Goal: Task Accomplishment & Management: Use online tool/utility

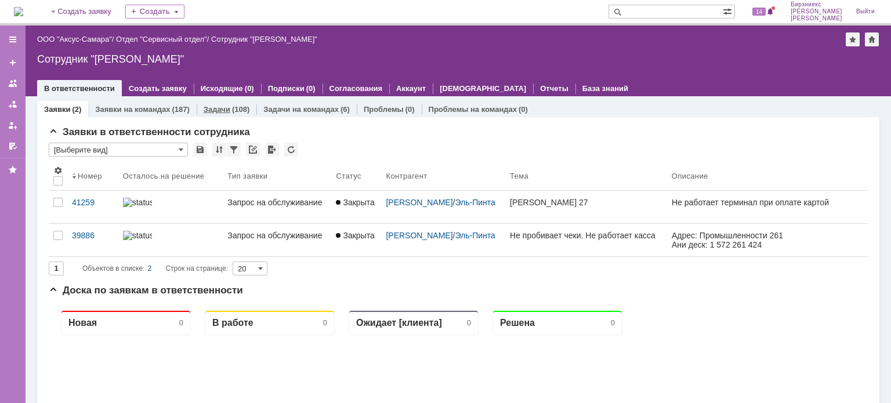
click at [224, 108] on link "Задачи" at bounding box center [217, 109] width 27 height 9
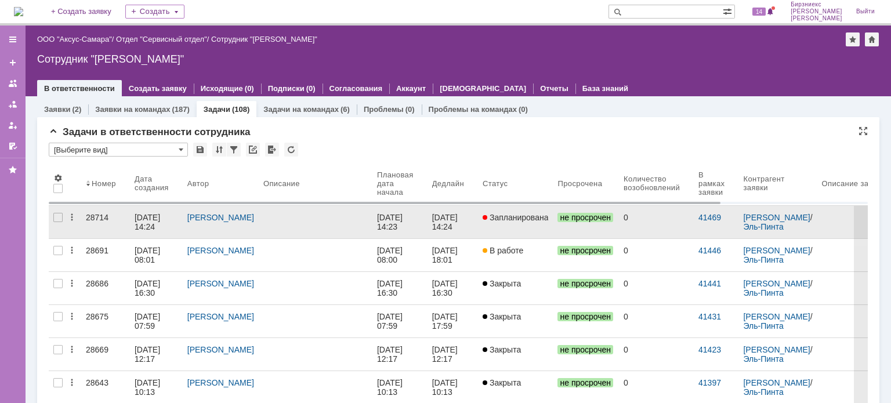
click at [365, 222] on link at bounding box center [316, 222] width 114 height 32
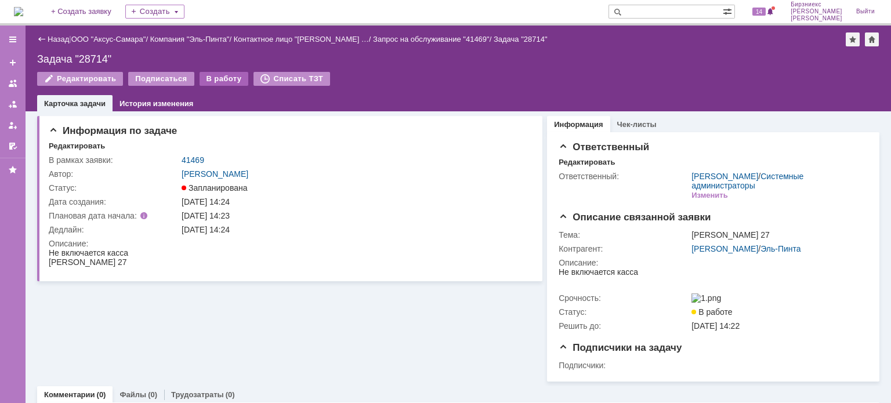
click at [219, 81] on div "В работу" at bounding box center [224, 79] width 49 height 14
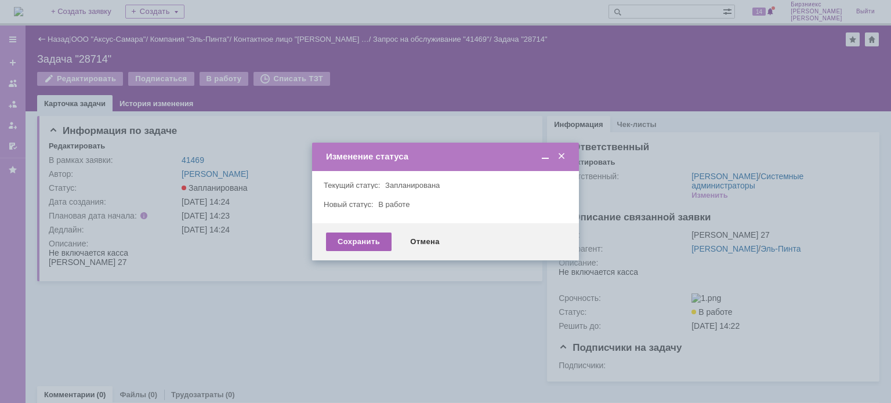
click at [370, 238] on div "Сохранить" at bounding box center [359, 242] width 66 height 19
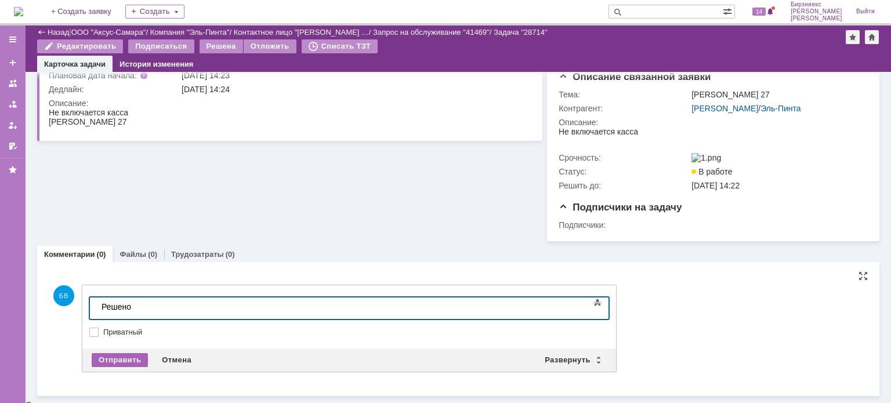
click at [124, 363] on div "Отправить" at bounding box center [120, 360] width 56 height 14
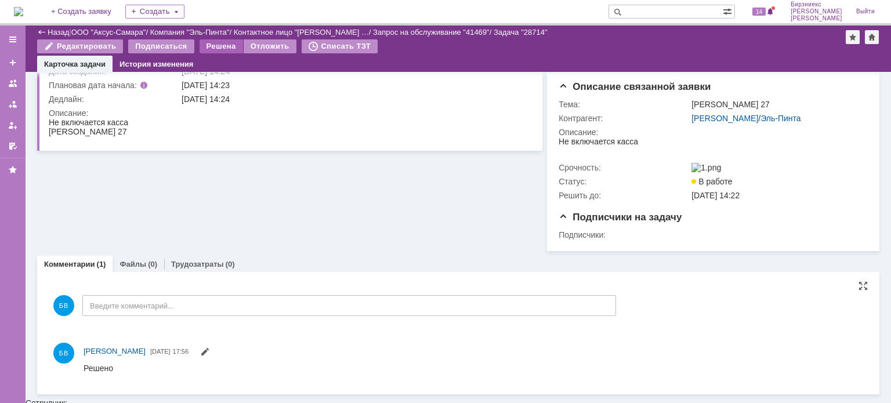
click at [211, 48] on div "Решена" at bounding box center [222, 46] width 44 height 14
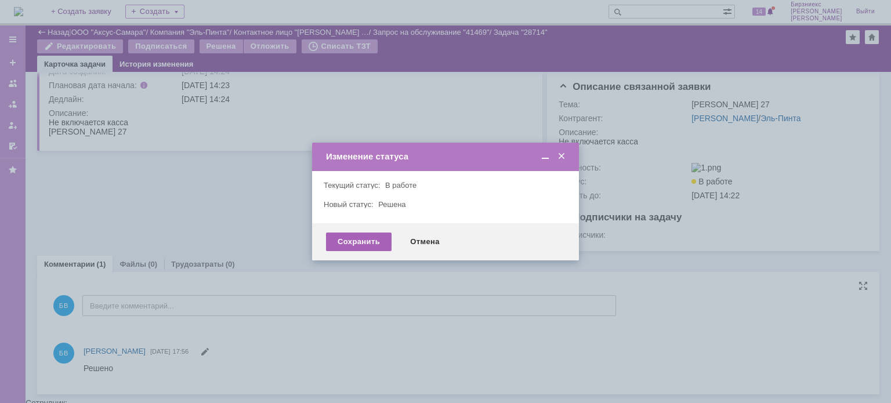
click at [376, 237] on div "Сохранить" at bounding box center [359, 242] width 66 height 19
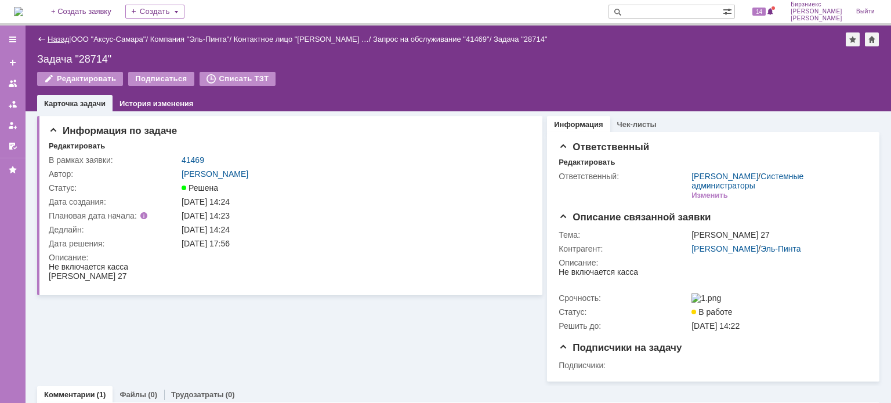
click at [60, 35] on link "Назад" at bounding box center [58, 39] width 21 height 9
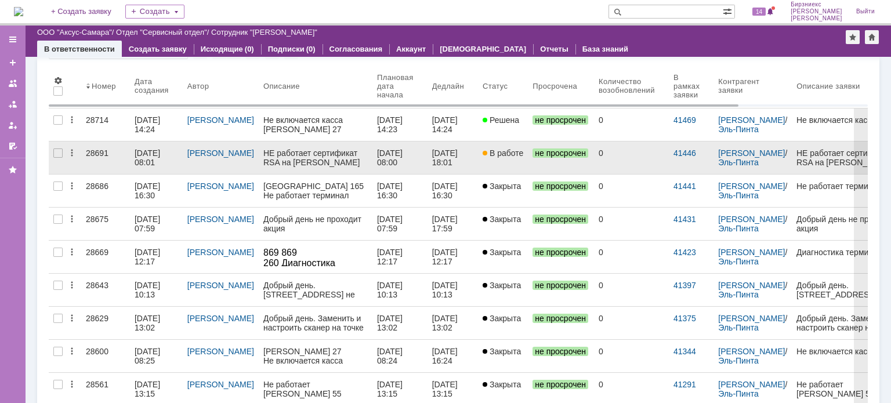
click at [149, 160] on div "[DATE] 08:01" at bounding box center [149, 158] width 28 height 19
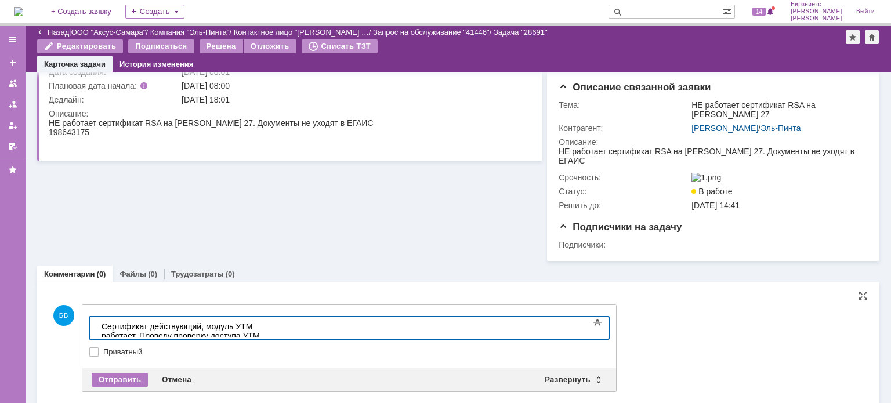
scroll to position [107, 0]
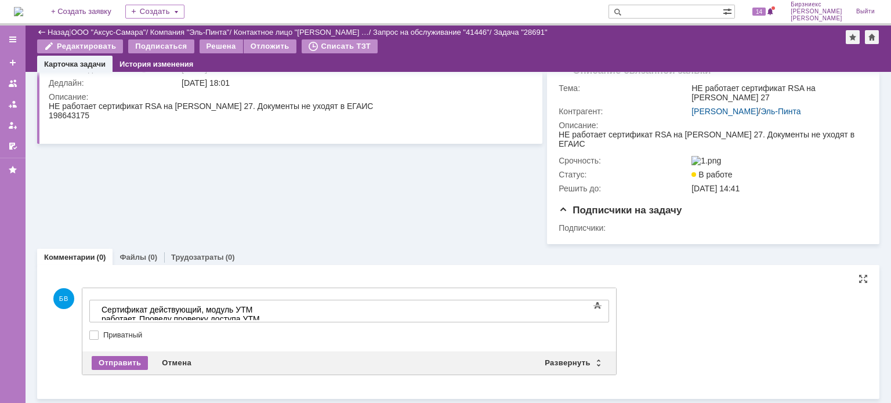
click at [129, 365] on div "Отправить" at bounding box center [120, 363] width 56 height 14
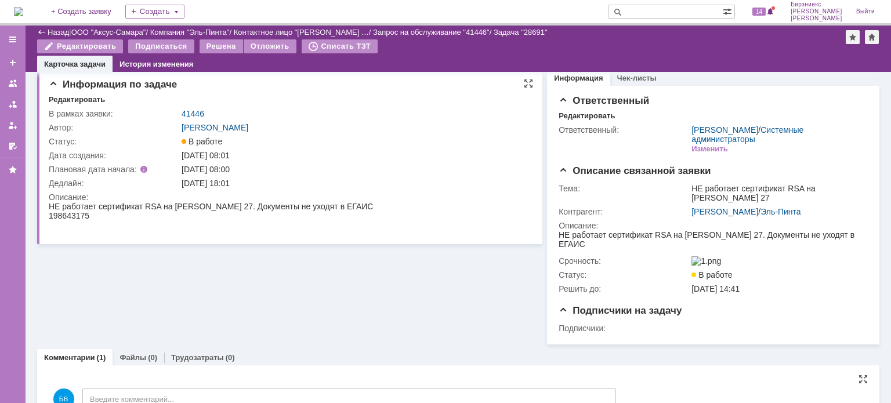
scroll to position [0, 0]
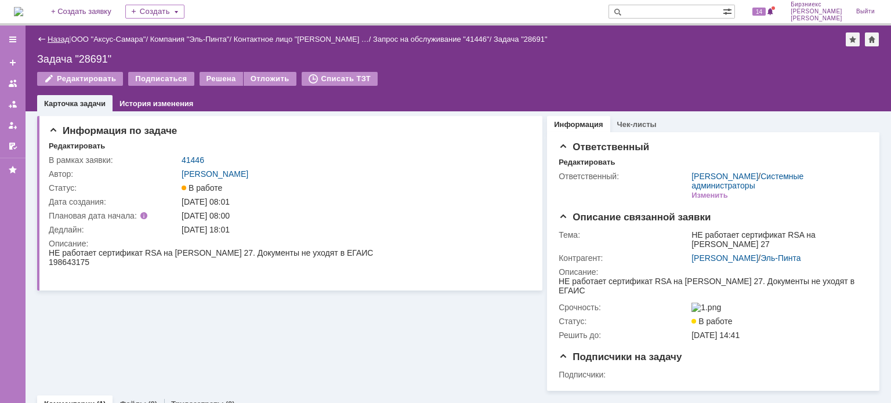
click at [60, 40] on link "Назад" at bounding box center [58, 39] width 21 height 9
